Goal: Find specific page/section: Find specific page/section

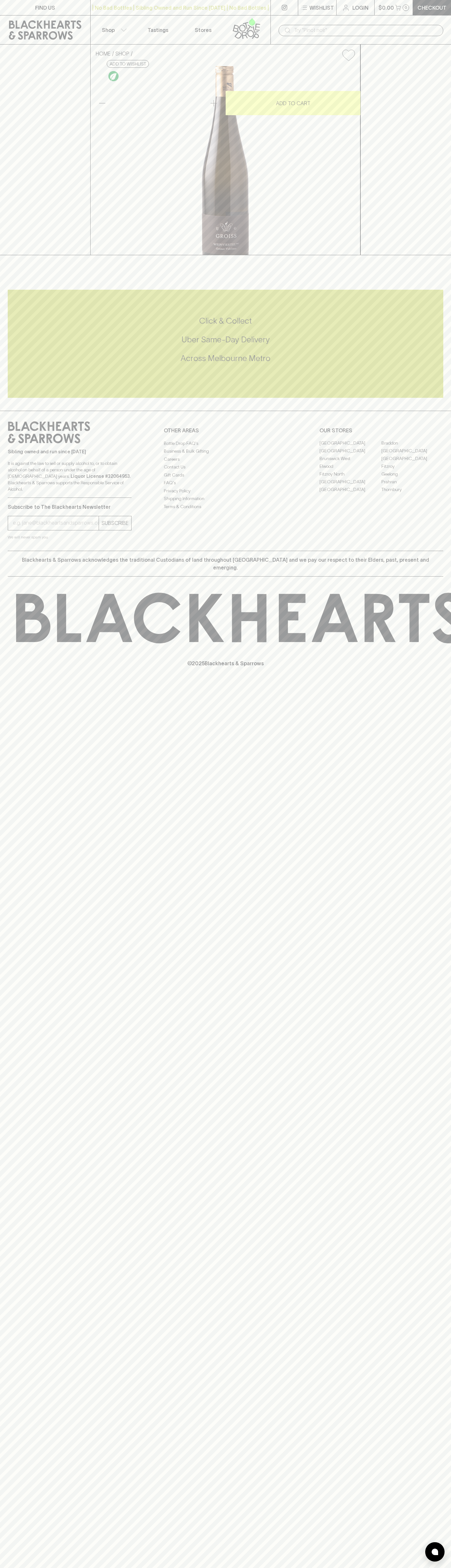
click at [213, 30] on link "Stores" at bounding box center [203, 30] width 45 height 28
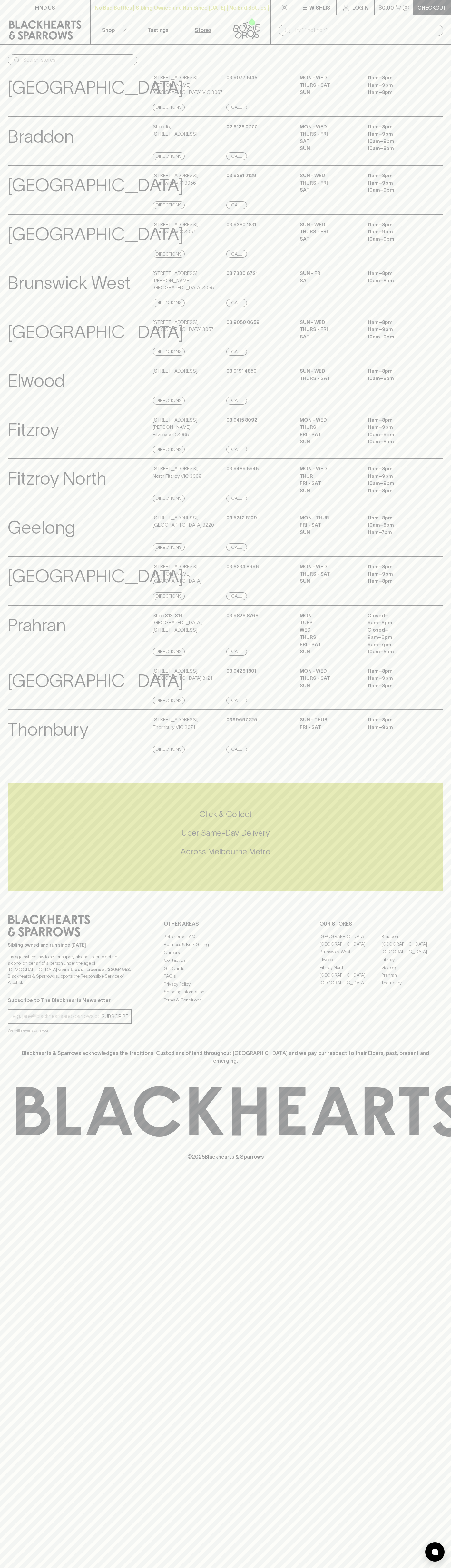
click at [206, 1568] on html "FIND US | No Bad Bottles | Sibling Owned and Run Since [DATE] | No Bad Bottles …" at bounding box center [225, 784] width 451 height 1568
click at [13, 1568] on html "FIND US | No Bad Bottles | Sibling Owned and Run Since 2006 | No Bad Bottles | …" at bounding box center [225, 784] width 451 height 1568
